Goal: Task Accomplishment & Management: Manage account settings

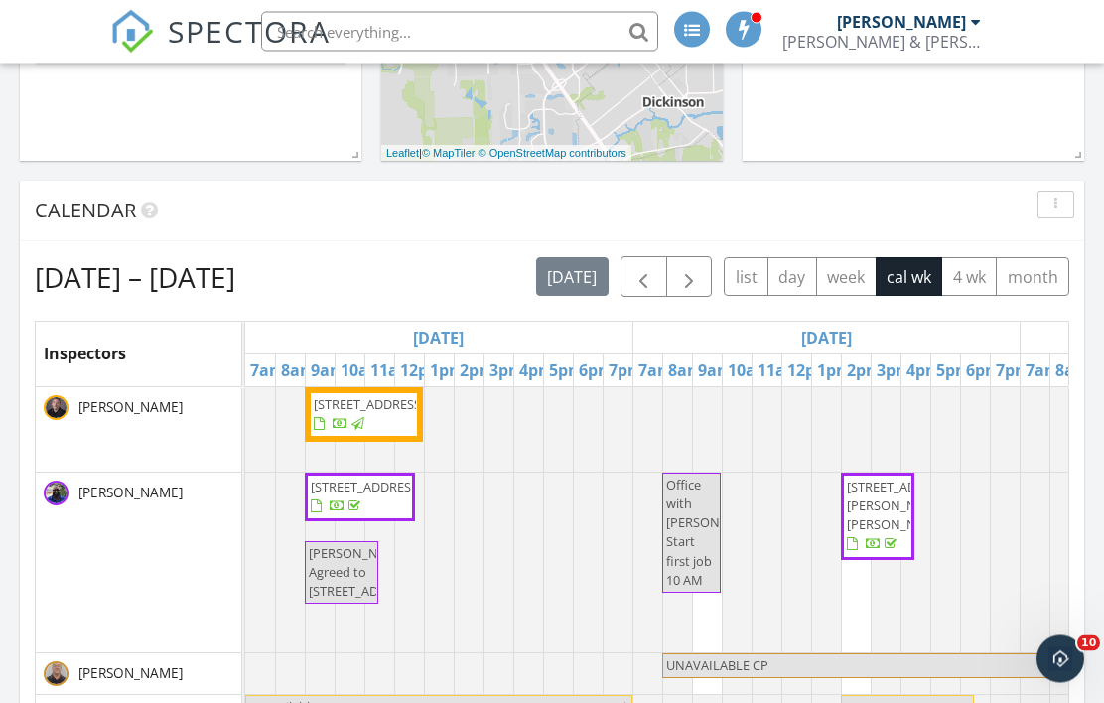
scroll to position [594, 0]
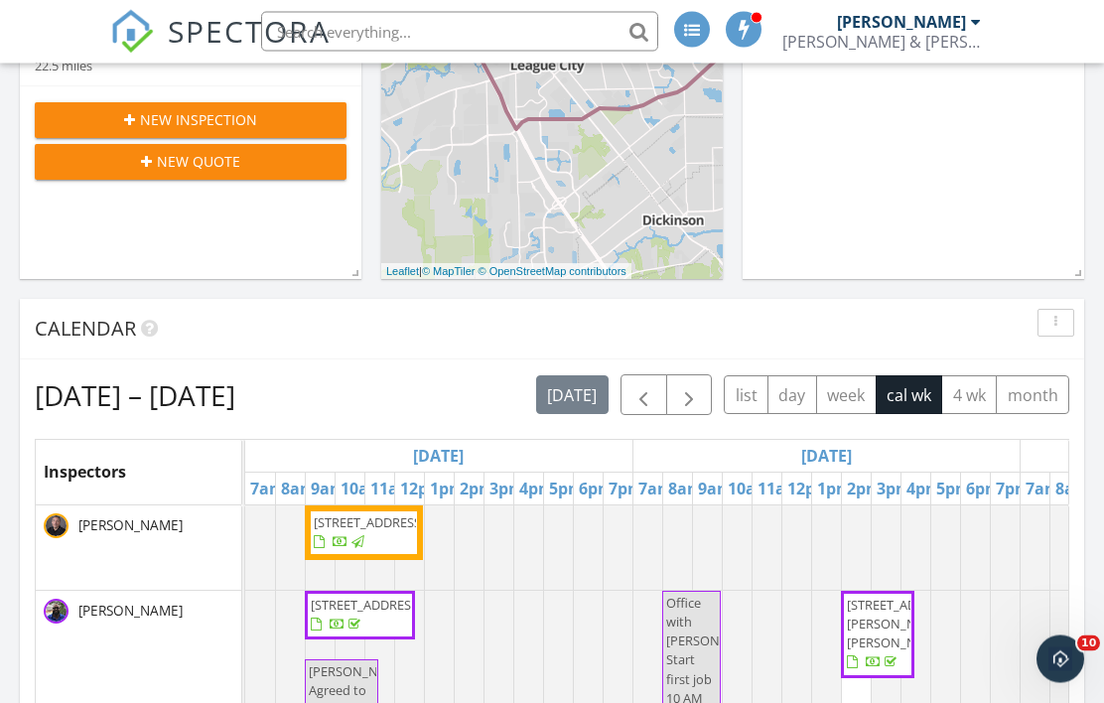
click at [701, 398] on button "button" at bounding box center [689, 395] width 47 height 41
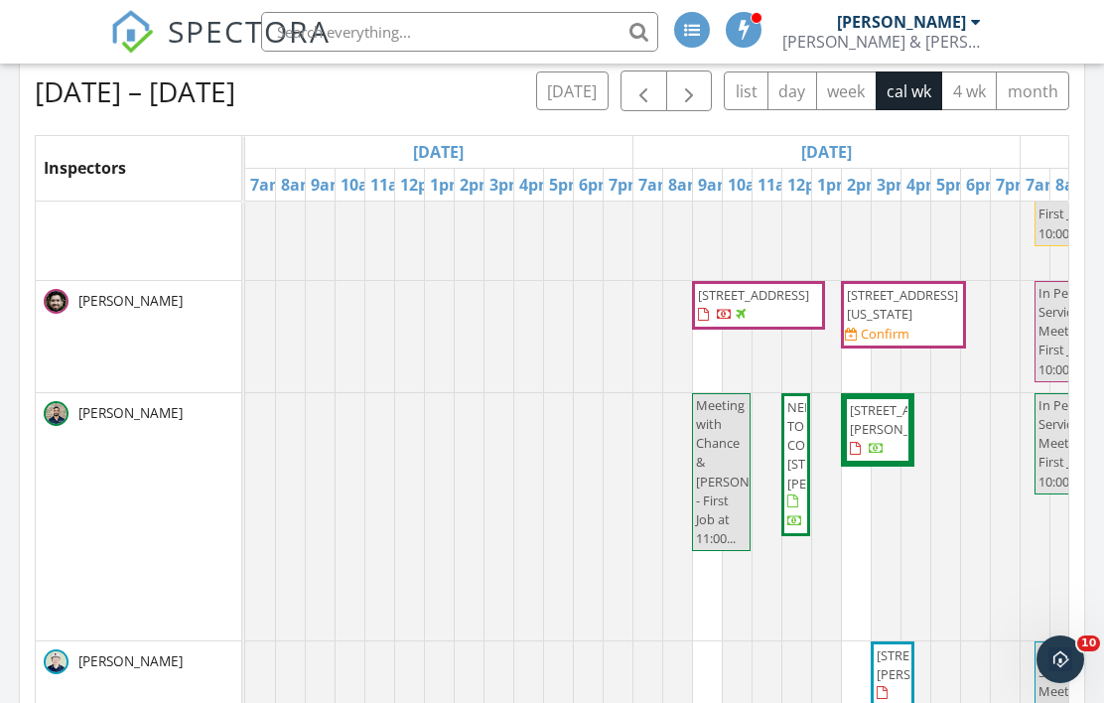
scroll to position [477, 0]
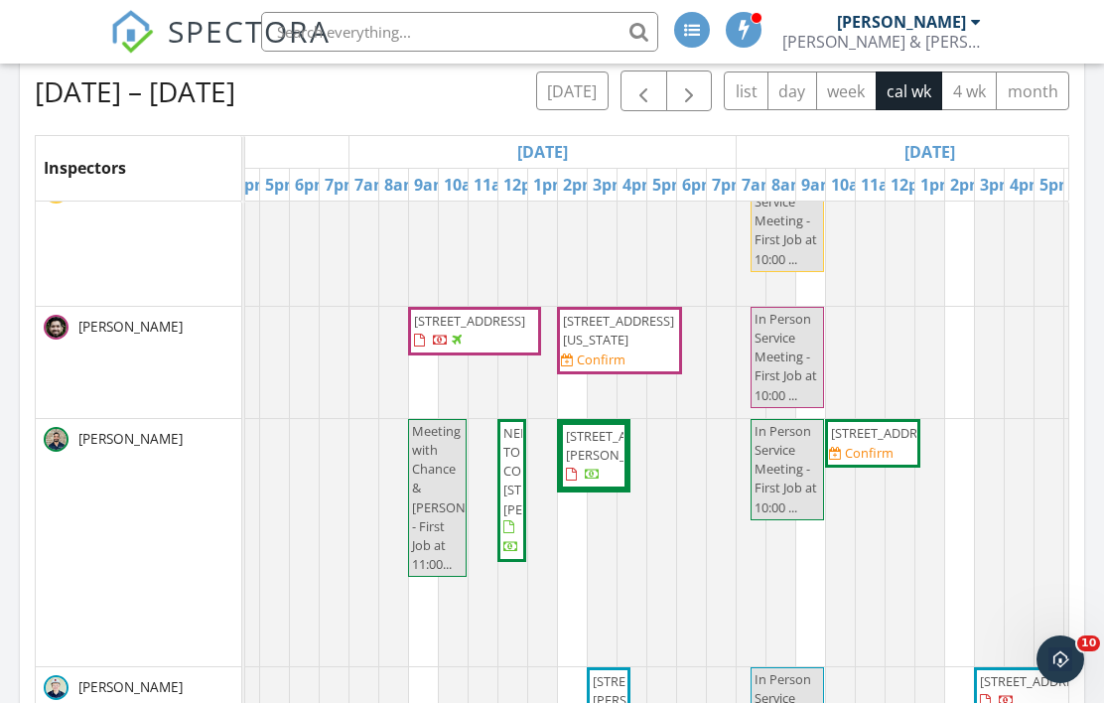
click at [686, 530] on div at bounding box center [691, 542] width 209 height 247
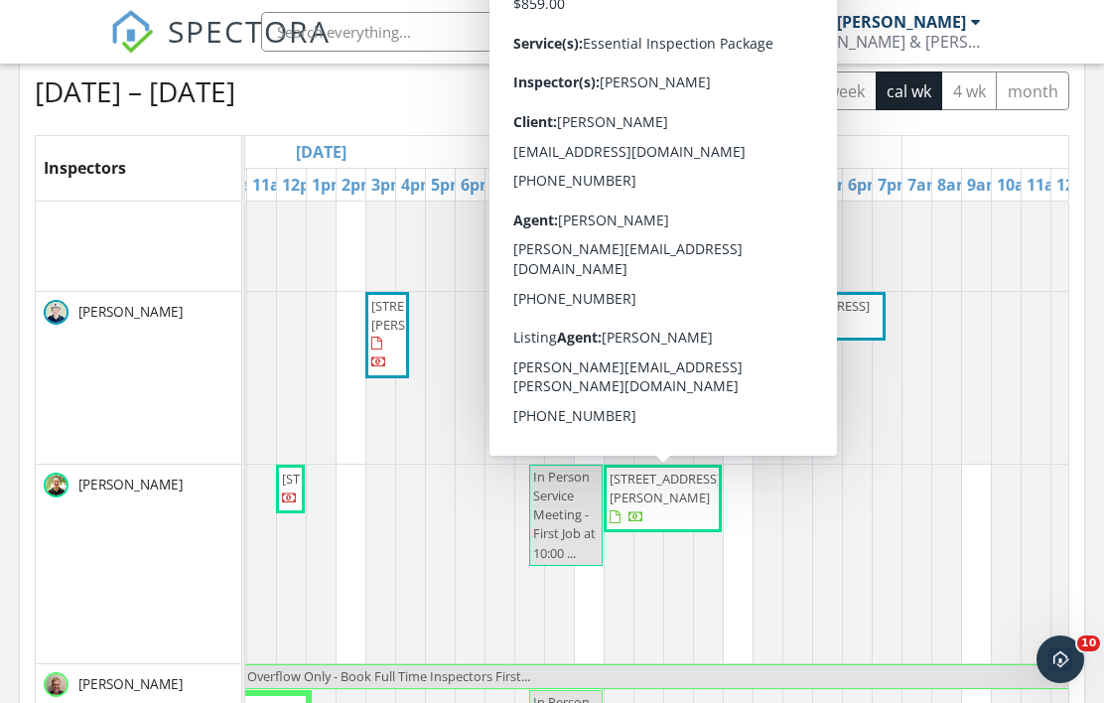
click at [681, 502] on span "1706 Hewitt Dr, Houston 77018" at bounding box center [665, 488] width 111 height 37
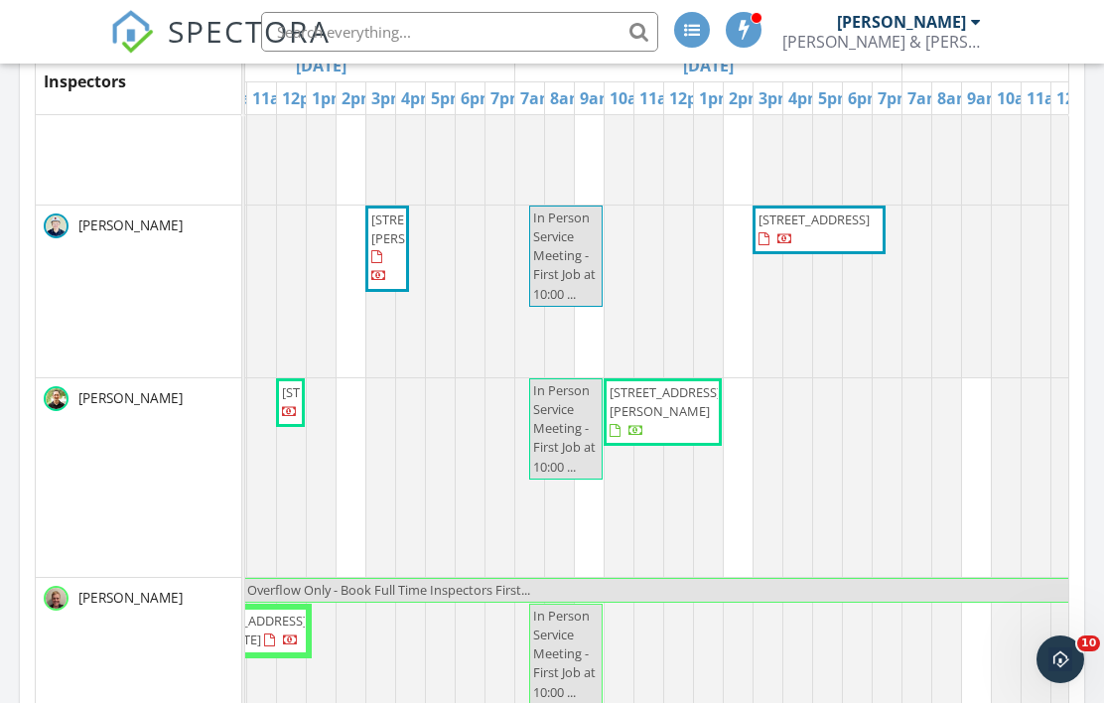
click at [908, 468] on div at bounding box center [857, 477] width 209 height 199
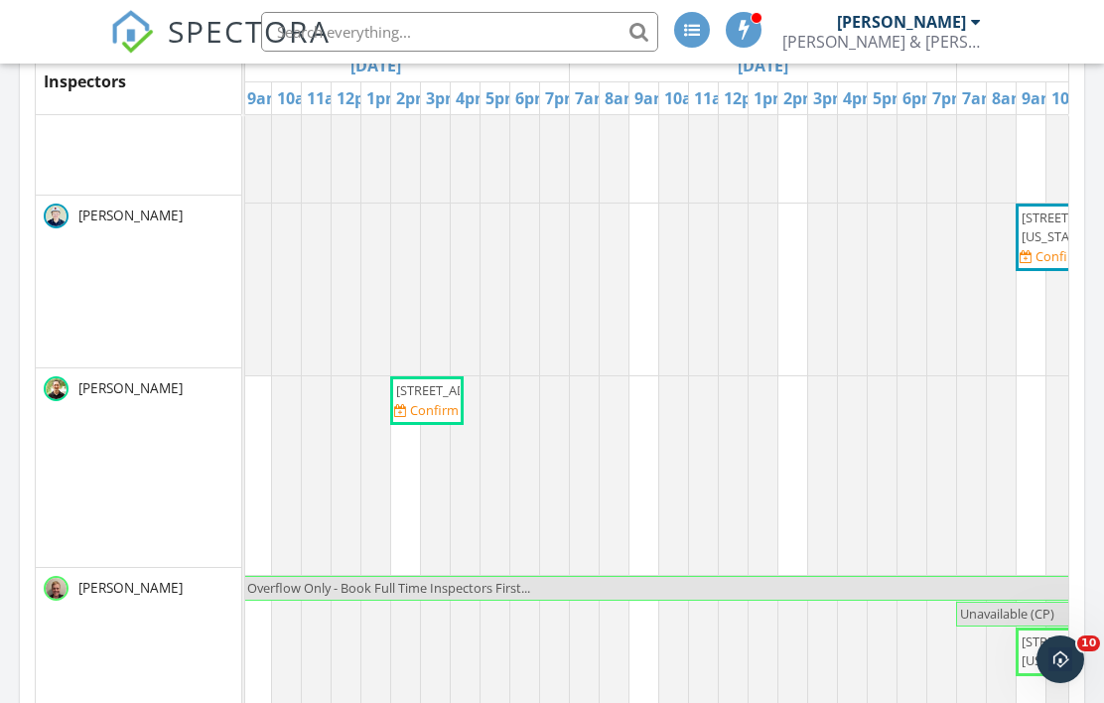
scroll to position [0, 969]
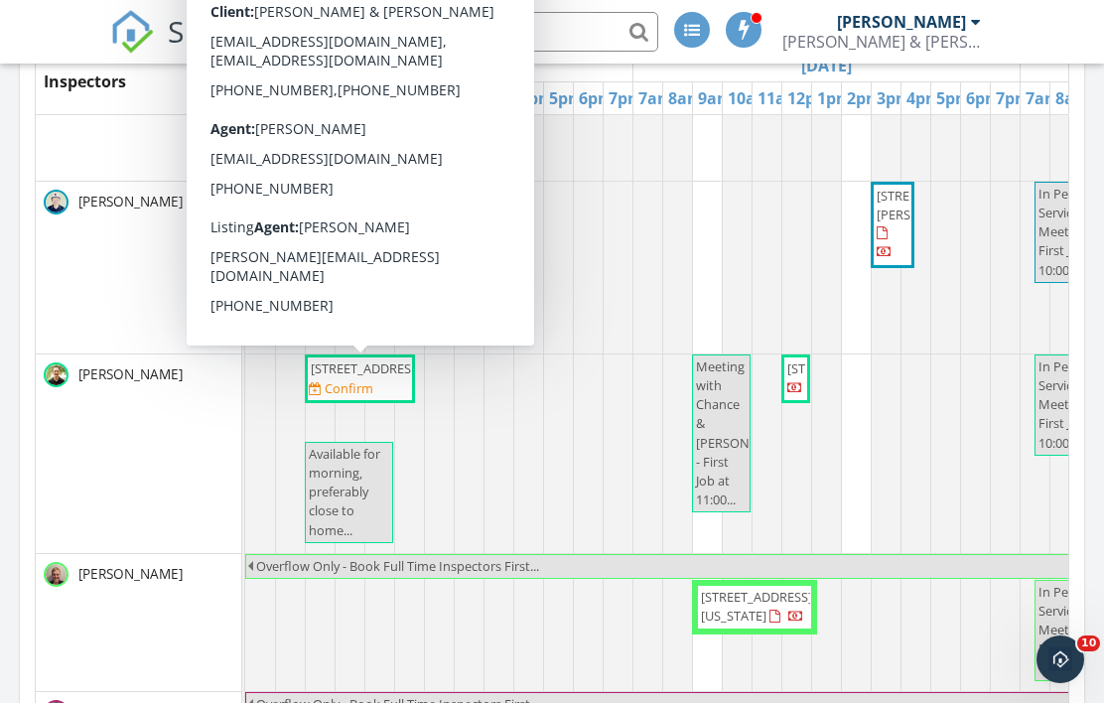
click at [346, 377] on span "717 Herkimer St A, Houston 77007" at bounding box center [366, 368] width 111 height 18
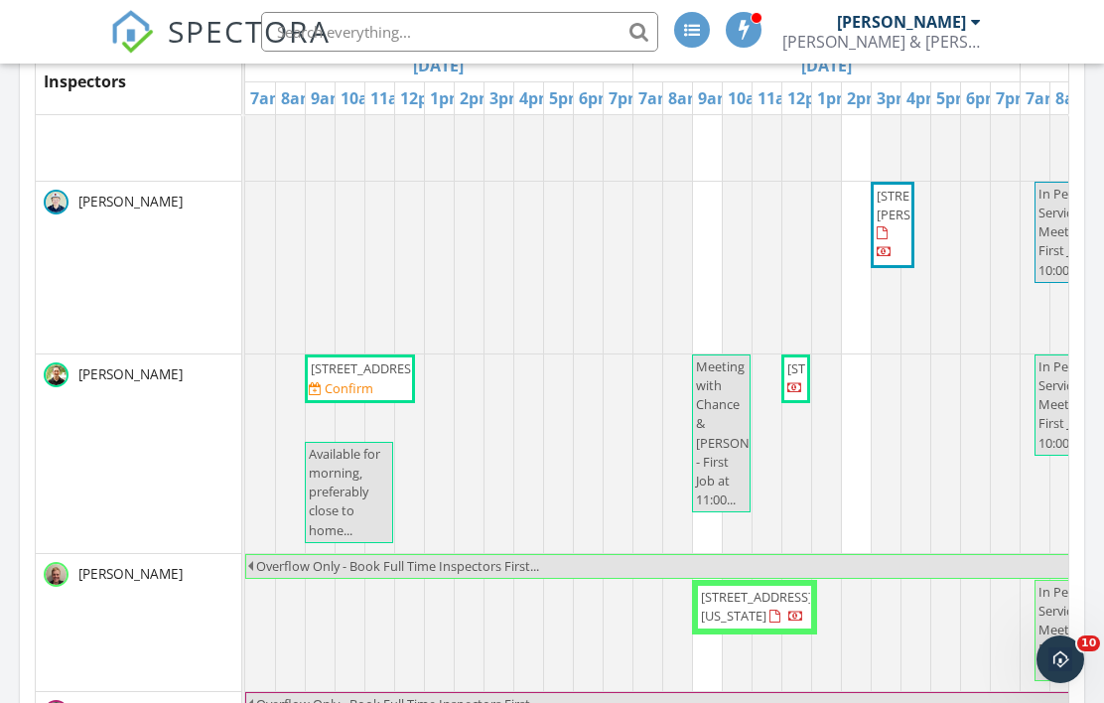
click at [7, 304] on div "Today James Dolnier 12:00 pm 1515 Park Path Dr , Missouri City, TX 77459 John S…" at bounding box center [552, 97] width 1104 height 1608
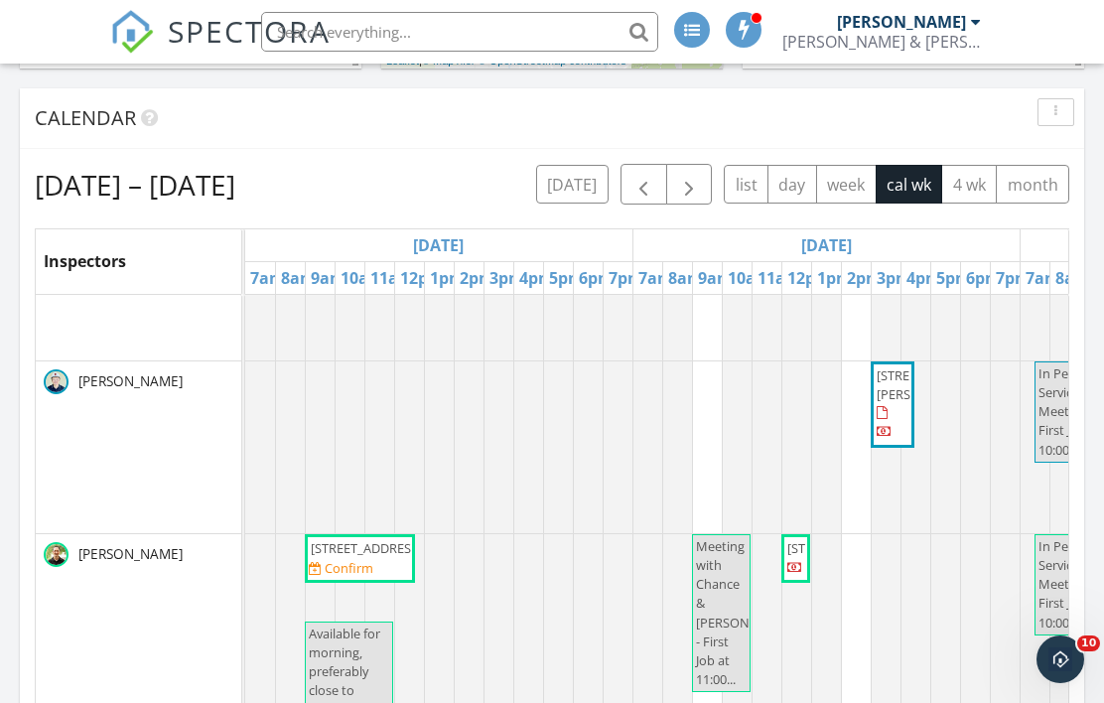
click at [645, 186] on span "button" at bounding box center [643, 185] width 24 height 24
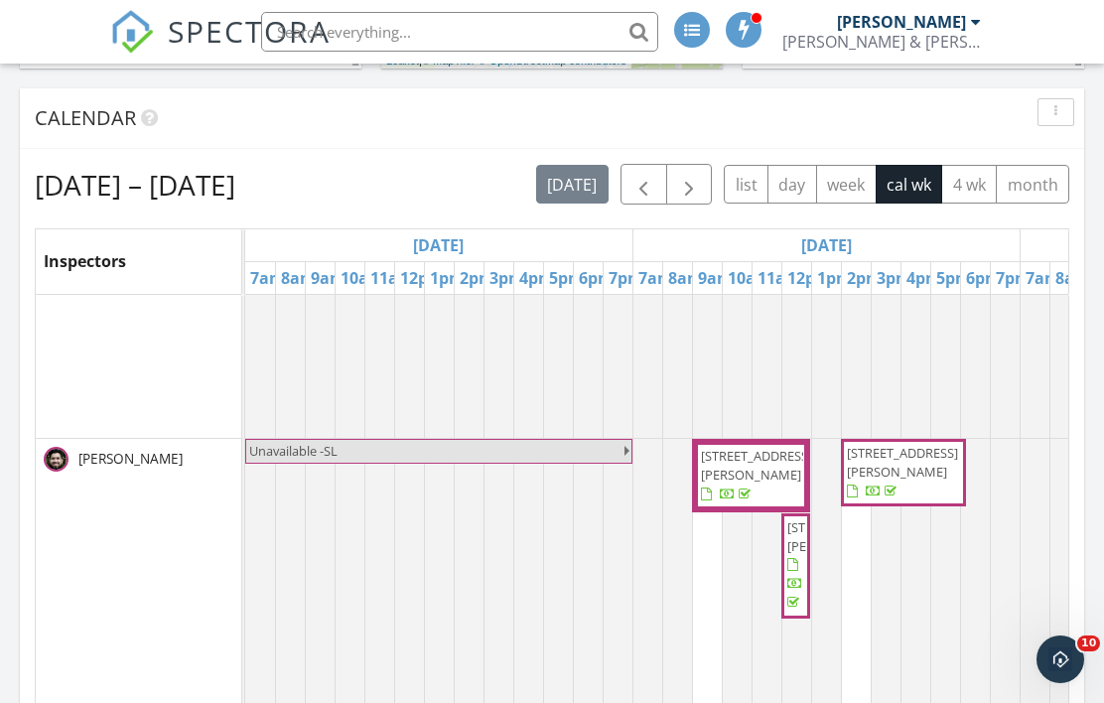
click at [699, 182] on span "button" at bounding box center [689, 185] width 24 height 24
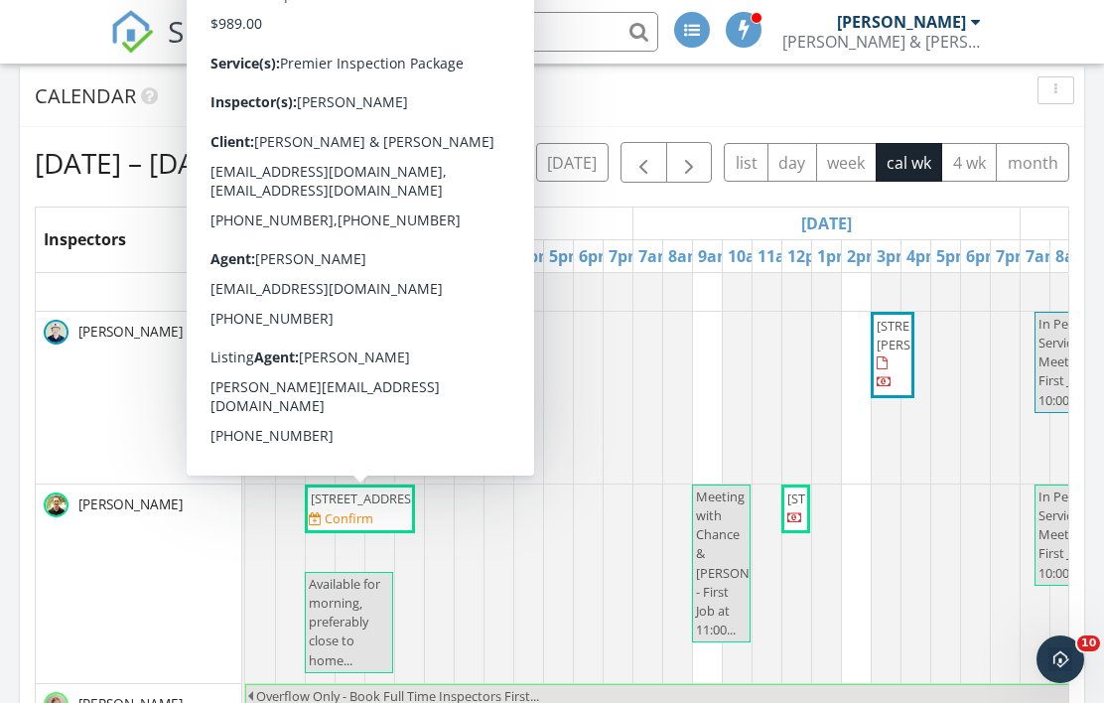
click at [352, 507] on span "717 Herkimer St A, Houston 77007" at bounding box center [366, 498] width 111 height 18
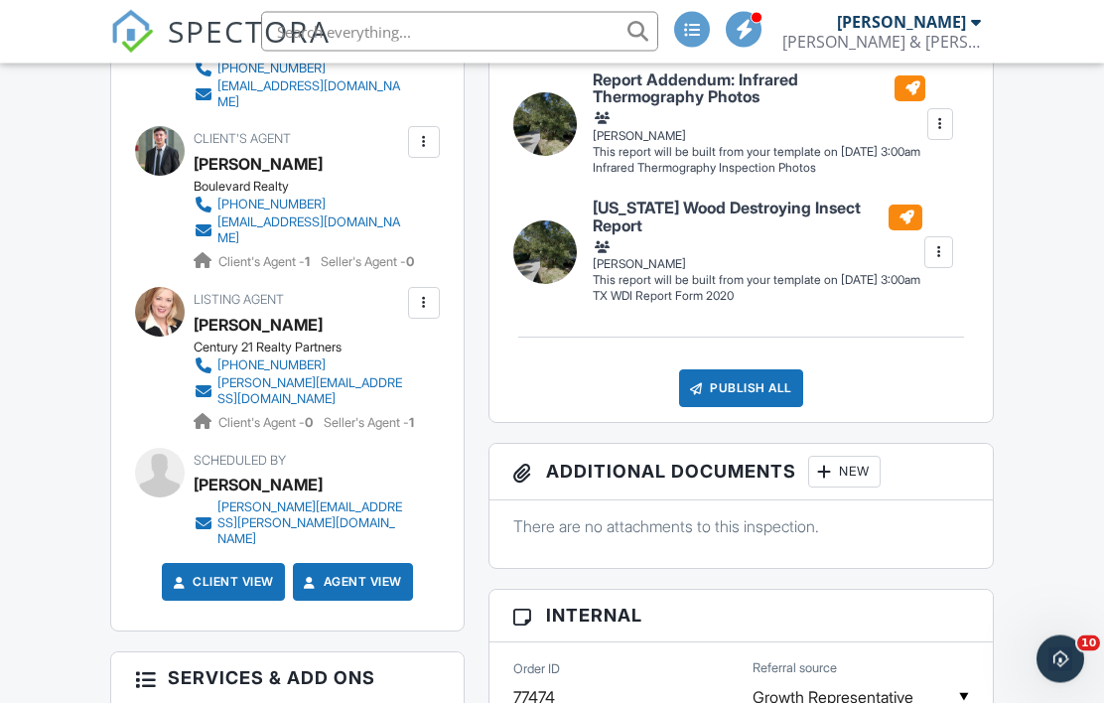
scroll to position [1368, 0]
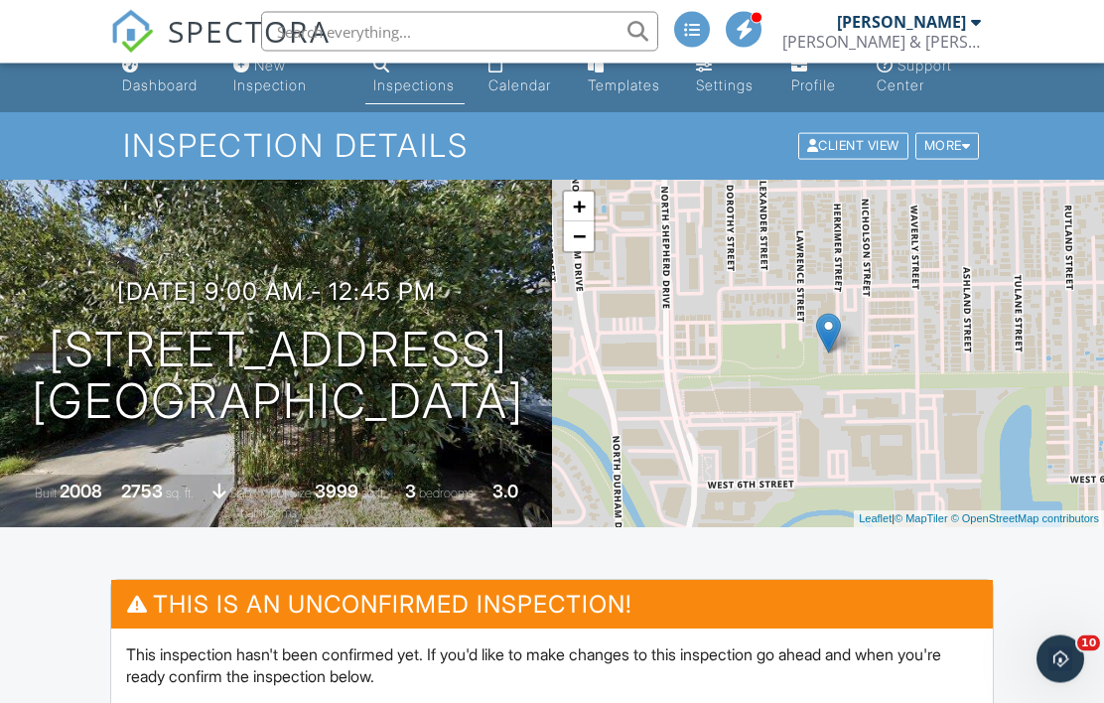
scroll to position [19, 0]
